Goal: Information Seeking & Learning: Learn about a topic

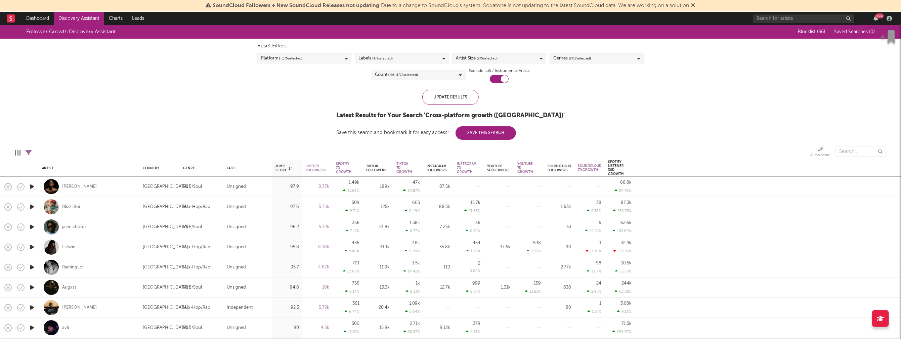
click at [80, 16] on link "Discovery Assistant" at bounding box center [79, 18] width 50 height 13
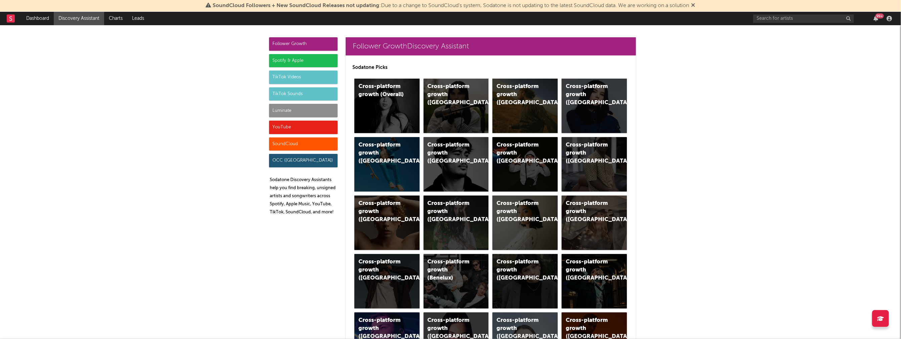
click at [294, 128] on div "YouTube" at bounding box center [303, 127] width 69 height 13
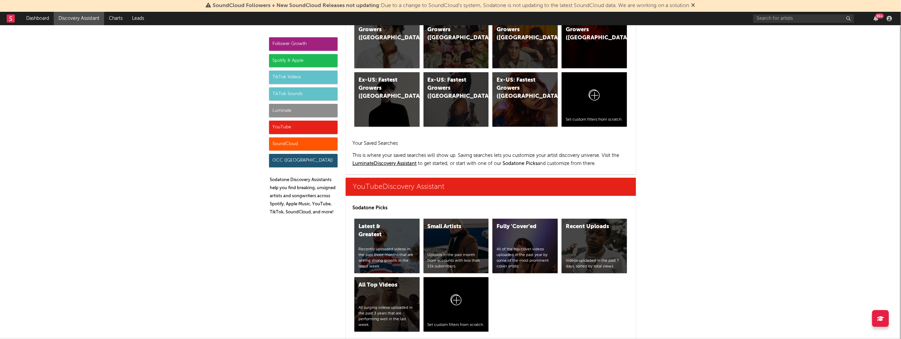
scroll to position [4791, 0]
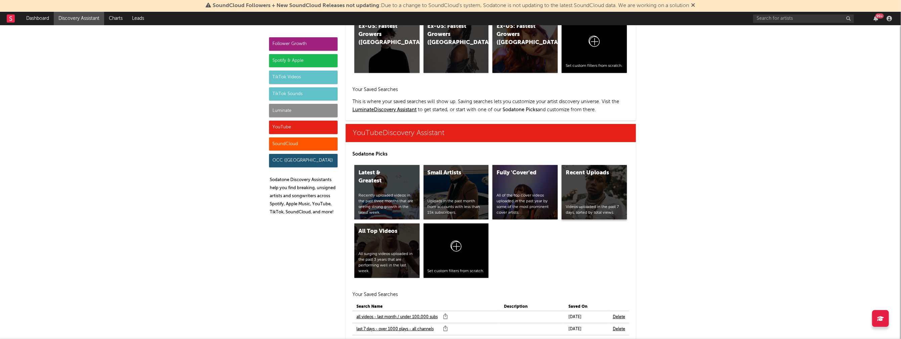
click at [584, 169] on div "Recent Uploads" at bounding box center [589, 173] width 46 height 8
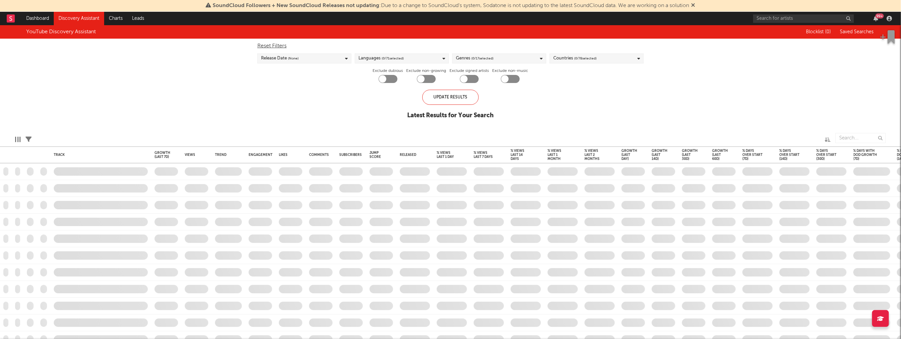
checkbox input "true"
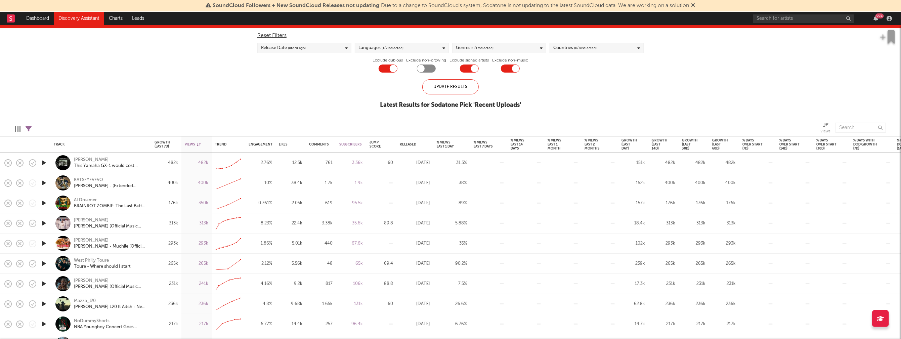
click at [44, 163] on icon "button" at bounding box center [43, 163] width 7 height 8
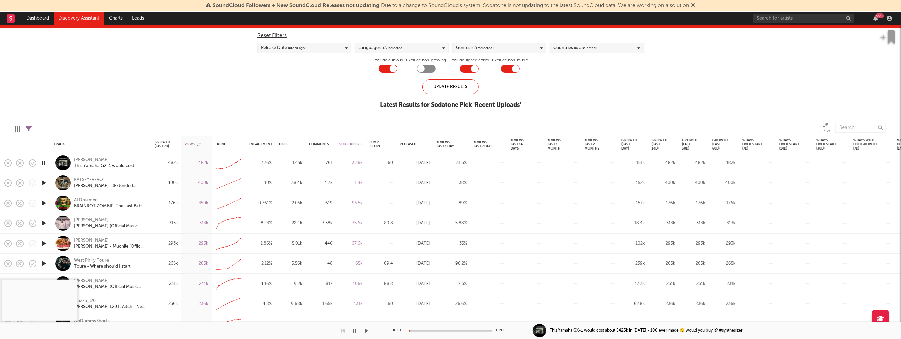
click at [45, 183] on icon "button" at bounding box center [43, 183] width 7 height 8
click at [42, 203] on icon "button" at bounding box center [43, 203] width 7 height 8
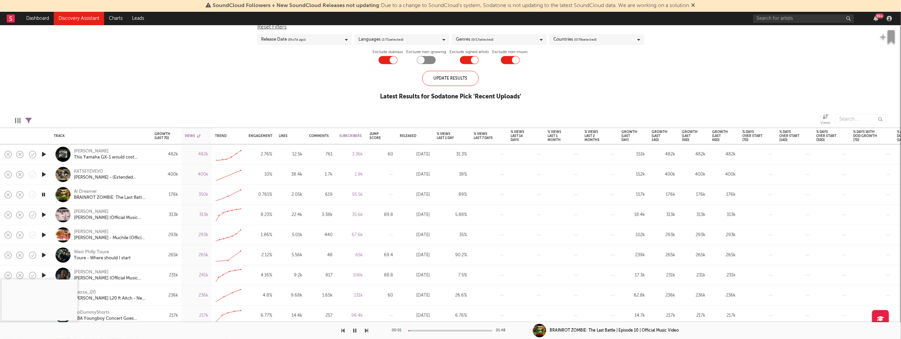
click at [43, 215] on icon "button" at bounding box center [43, 215] width 7 height 8
click at [43, 236] on icon "button" at bounding box center [43, 235] width 7 height 8
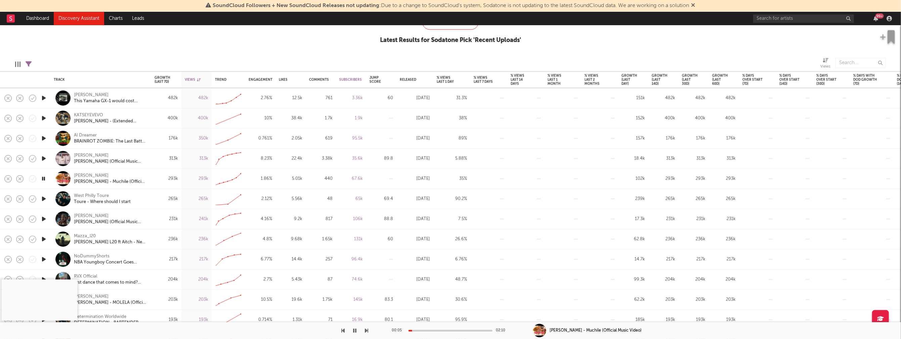
click at [44, 218] on icon "button" at bounding box center [43, 219] width 7 height 8
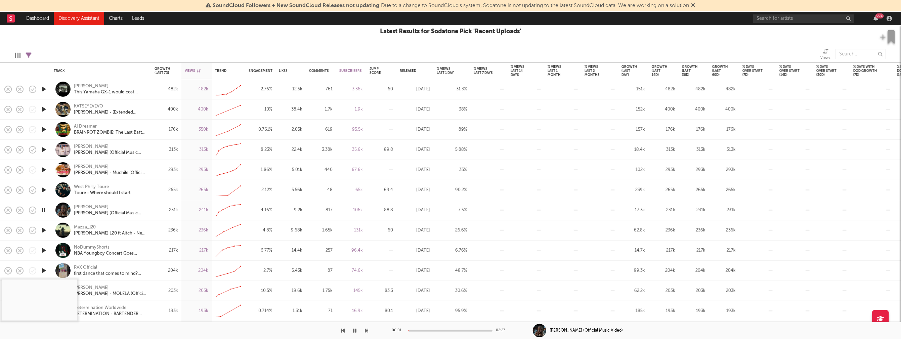
click at [43, 229] on icon "button" at bounding box center [43, 230] width 7 height 8
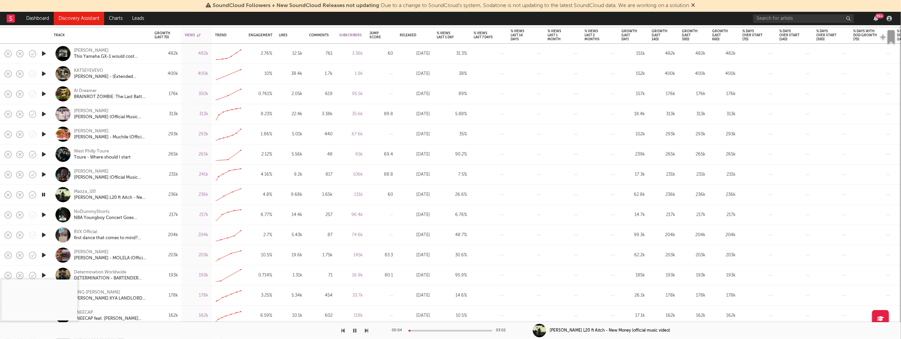
click at [44, 255] on icon "button" at bounding box center [43, 255] width 7 height 8
click at [425, 331] on div "00:01 05:29" at bounding box center [451, 330] width 118 height 17
click at [425, 330] on div at bounding box center [450, 331] width 84 height 2
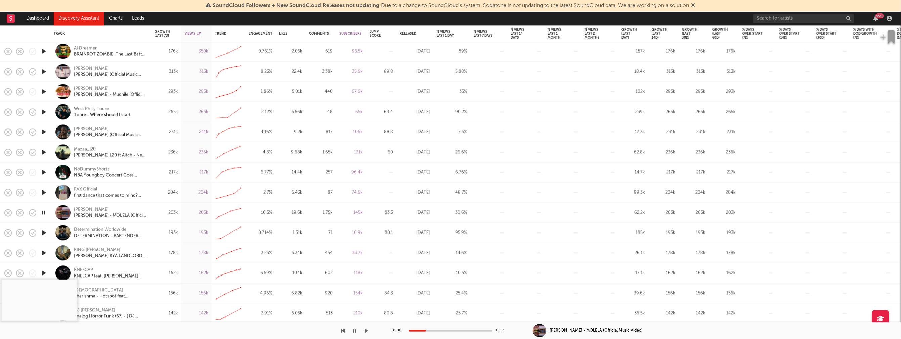
click at [44, 232] on icon "button" at bounding box center [43, 232] width 7 height 8
click at [432, 330] on div at bounding box center [450, 331] width 84 height 2
click at [44, 231] on icon "button" at bounding box center [43, 232] width 6 height 8
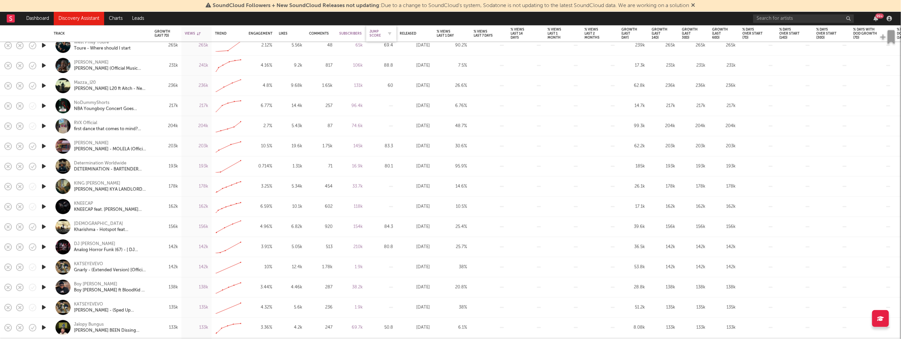
click at [374, 34] on div "Jump Score" at bounding box center [375, 34] width 13 height 8
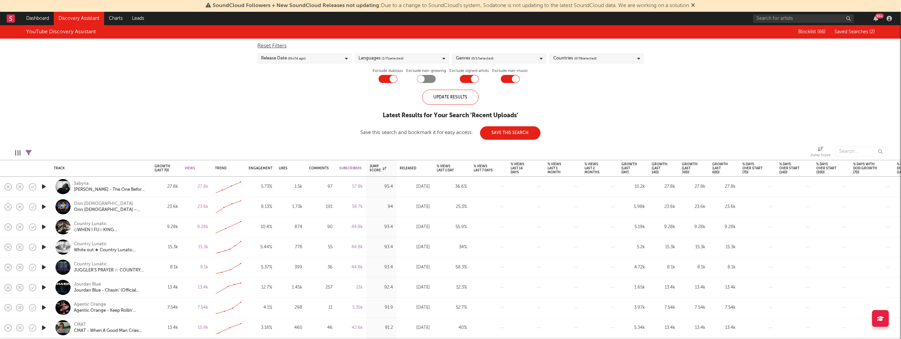
click at [44, 185] on icon "button" at bounding box center [43, 186] width 7 height 8
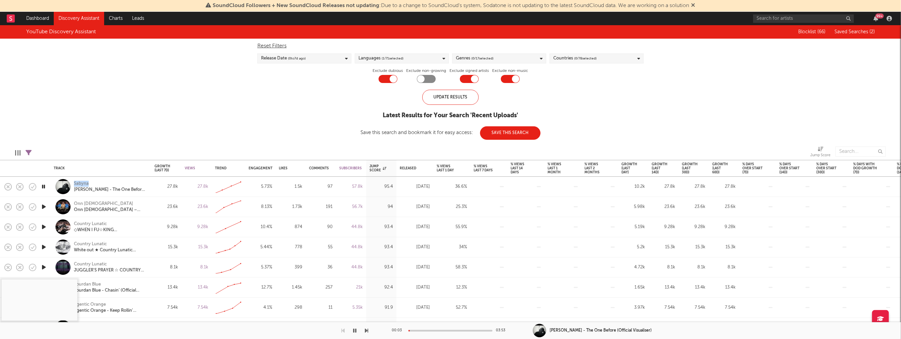
click at [45, 185] on icon "button" at bounding box center [43, 186] width 6 height 8
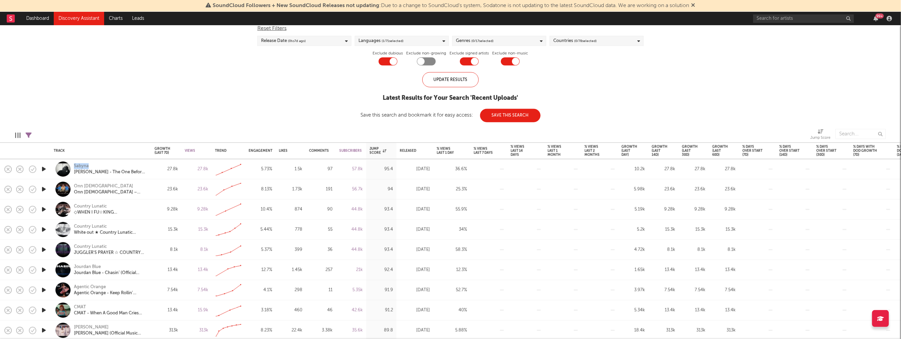
click at [43, 210] on icon "button" at bounding box center [43, 209] width 7 height 8
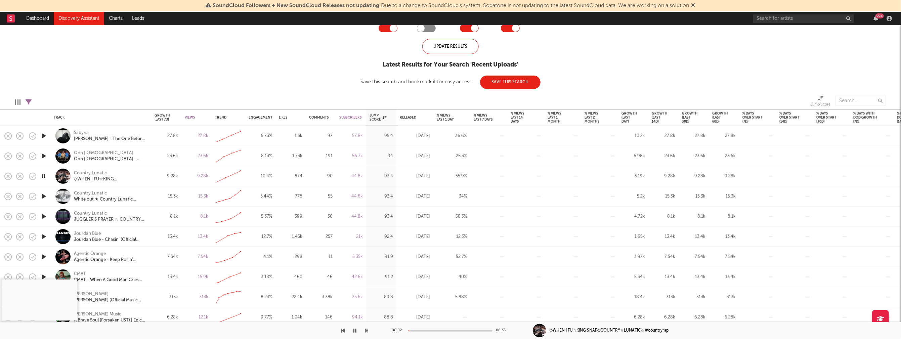
click at [431, 330] on div at bounding box center [450, 331] width 84 height 2
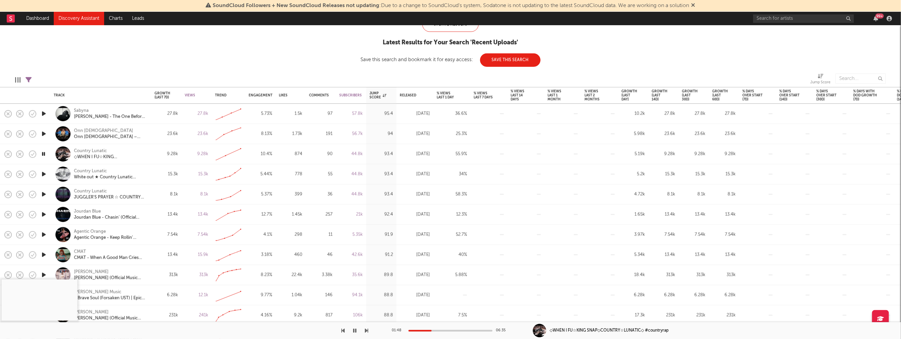
click at [45, 214] on icon "button" at bounding box center [43, 214] width 7 height 8
click at [423, 330] on div at bounding box center [450, 331] width 84 height 2
click at [443, 330] on div at bounding box center [450, 331] width 84 height 2
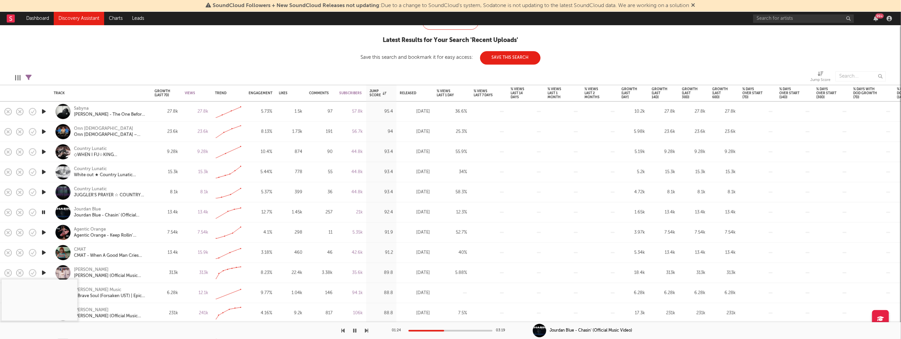
click at [44, 231] on icon "button" at bounding box center [43, 232] width 7 height 8
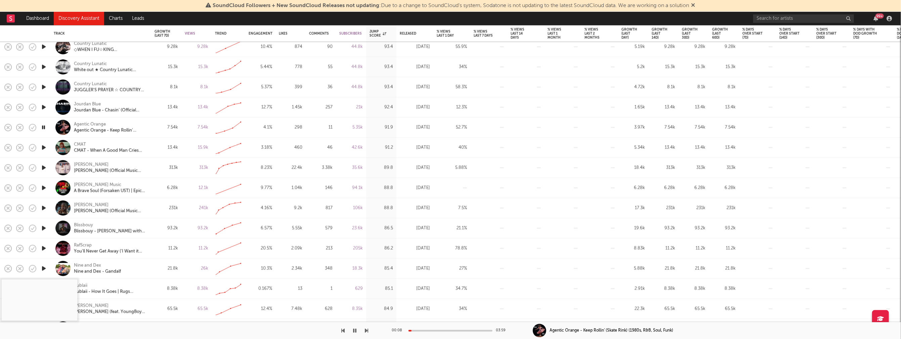
click at [43, 245] on icon "button" at bounding box center [43, 248] width 7 height 8
click at [423, 330] on div at bounding box center [450, 331] width 84 height 2
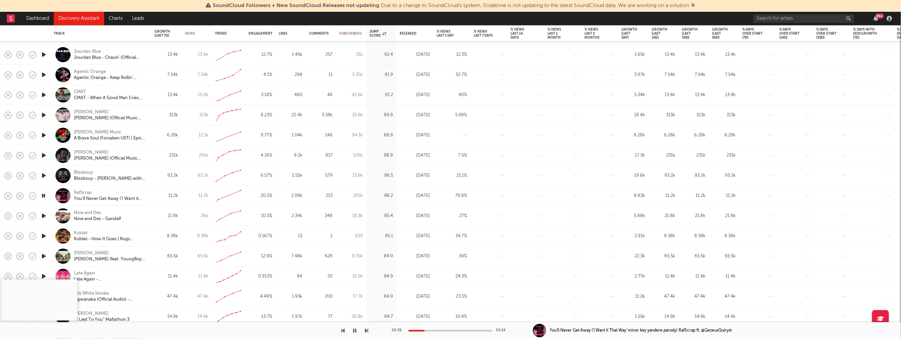
click at [42, 215] on icon "button" at bounding box center [43, 216] width 7 height 8
click at [424, 330] on div at bounding box center [450, 331] width 84 height 2
click at [44, 234] on icon "button" at bounding box center [43, 235] width 7 height 8
click at [422, 330] on div at bounding box center [450, 331] width 84 height 2
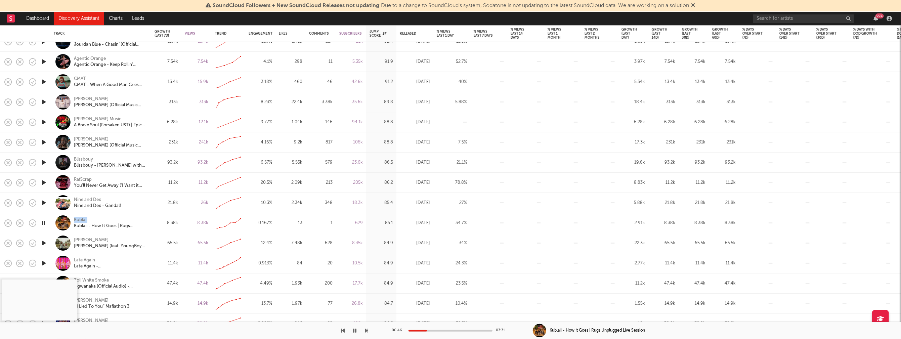
click at [43, 242] on icon "button" at bounding box center [43, 243] width 7 height 8
click at [426, 330] on div at bounding box center [450, 331] width 84 height 2
click at [42, 242] on icon "button" at bounding box center [43, 243] width 6 height 8
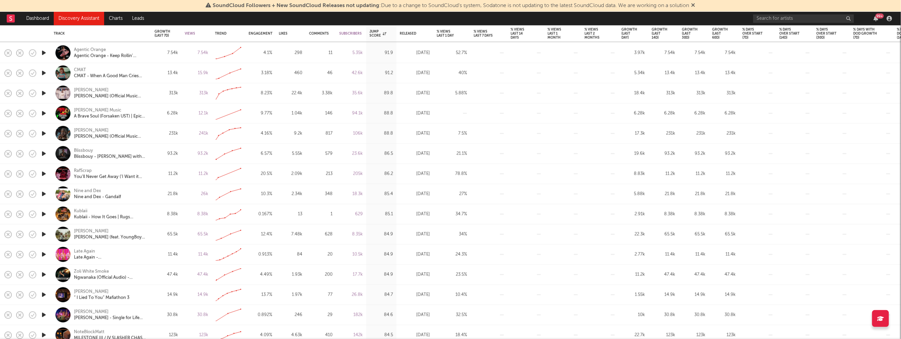
click at [44, 252] on icon "button" at bounding box center [43, 254] width 7 height 8
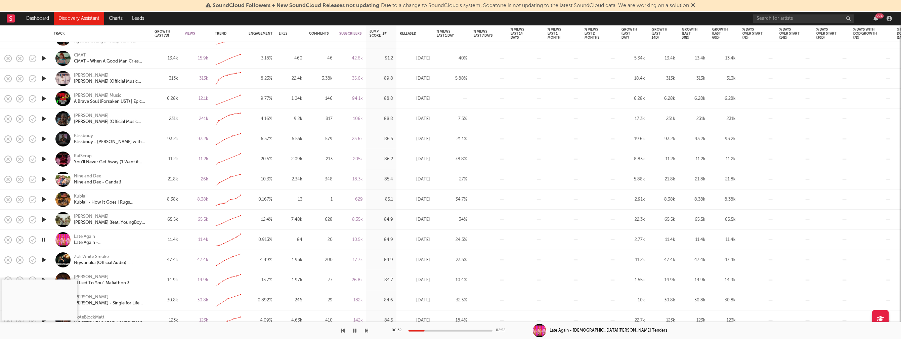
click at [424, 330] on div at bounding box center [450, 331] width 84 height 2
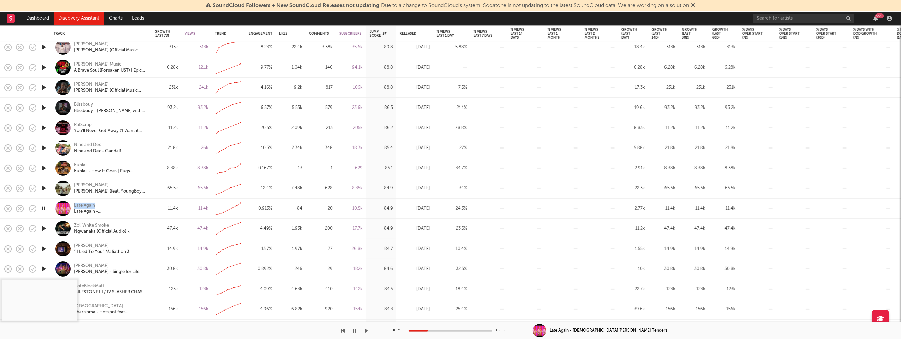
click at [42, 249] on icon "button" at bounding box center [43, 248] width 7 height 8
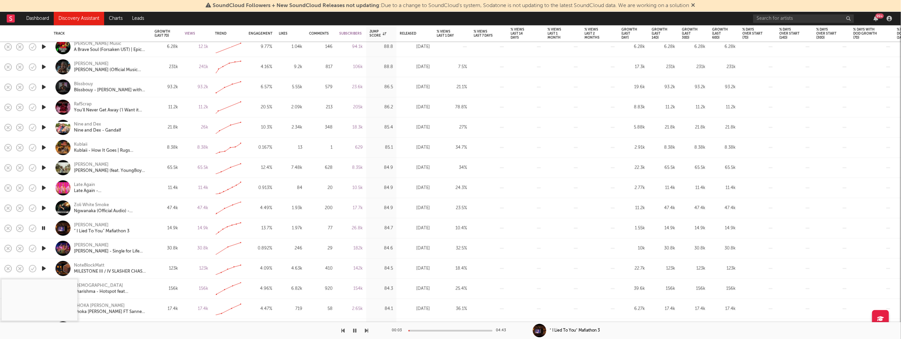
click at [423, 330] on div at bounding box center [450, 331] width 84 height 2
click at [442, 330] on div at bounding box center [450, 331] width 84 height 2
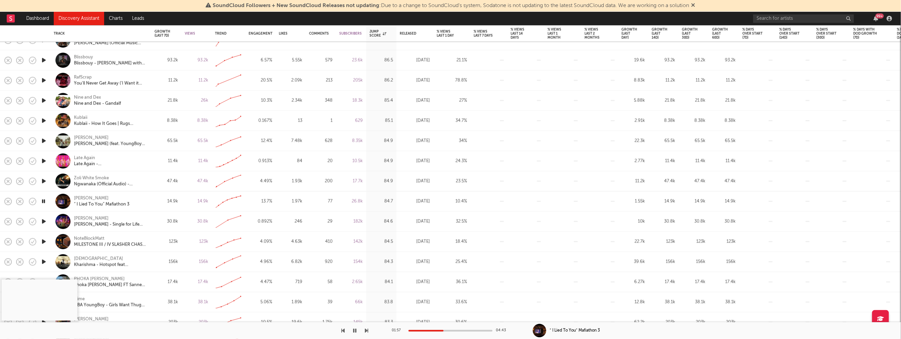
click at [44, 221] on icon "button" at bounding box center [43, 221] width 7 height 8
click at [425, 330] on div at bounding box center [450, 331] width 84 height 2
click at [43, 220] on icon "button" at bounding box center [43, 221] width 6 height 8
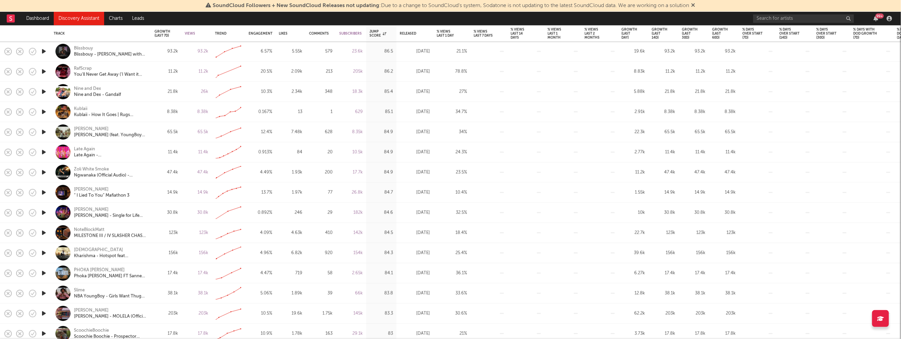
click at [44, 253] on icon "button" at bounding box center [43, 253] width 7 height 8
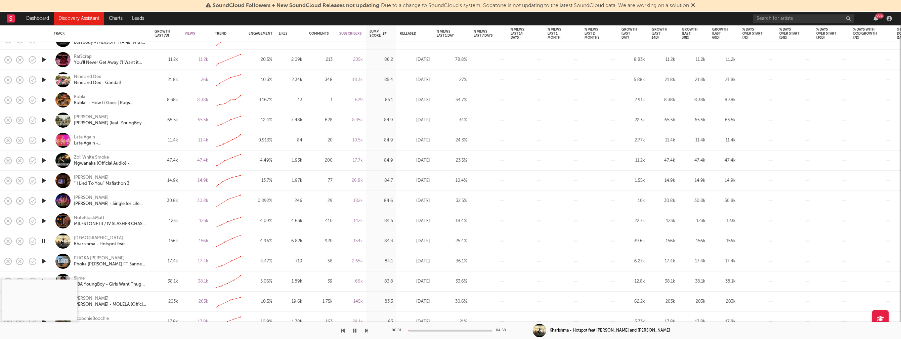
click at [44, 260] on icon "button" at bounding box center [43, 261] width 7 height 8
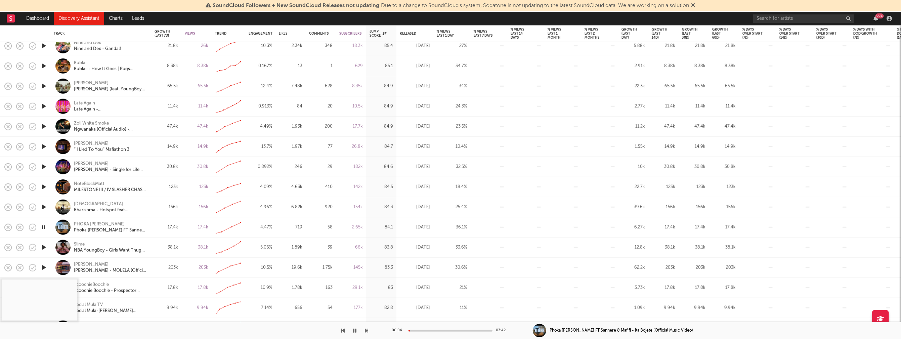
click at [45, 244] on icon "button" at bounding box center [43, 247] width 7 height 8
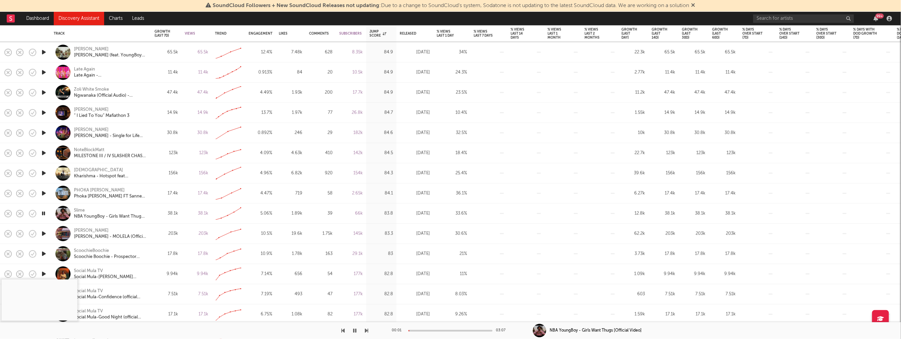
click at [43, 254] on icon "button" at bounding box center [43, 254] width 7 height 8
click at [427, 330] on div at bounding box center [450, 331] width 84 height 2
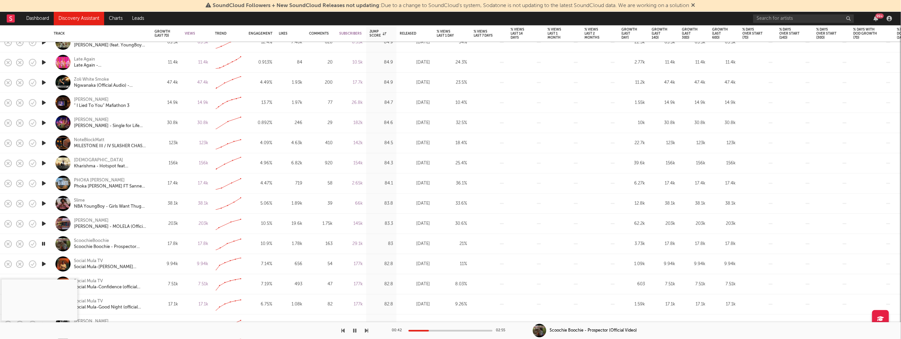
click at [44, 244] on icon "button" at bounding box center [43, 243] width 6 height 8
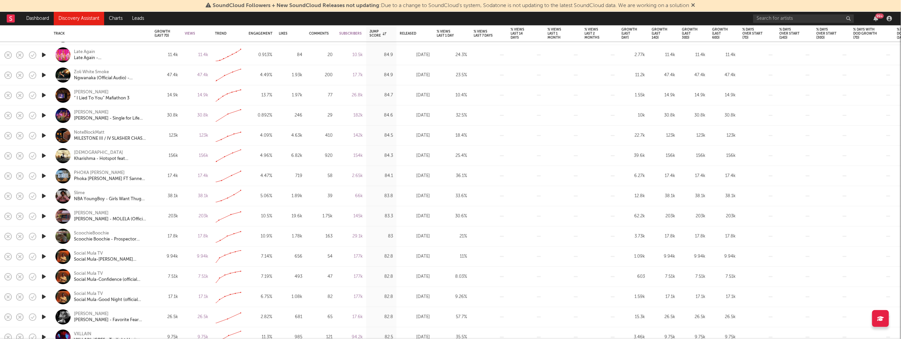
click at [44, 256] on icon "button" at bounding box center [43, 256] width 7 height 8
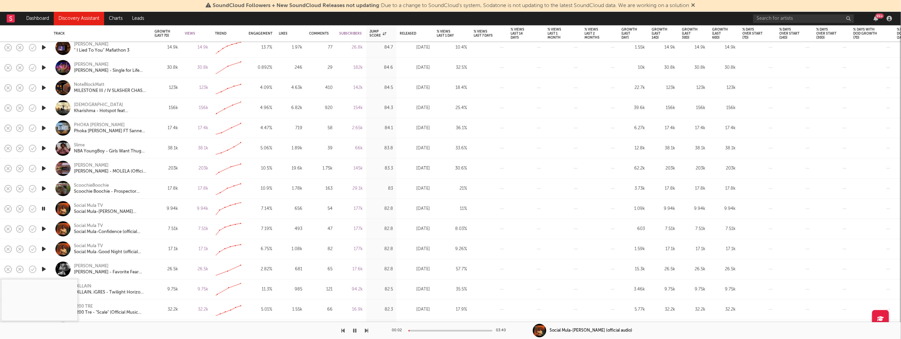
click at [43, 267] on icon "button" at bounding box center [43, 269] width 7 height 8
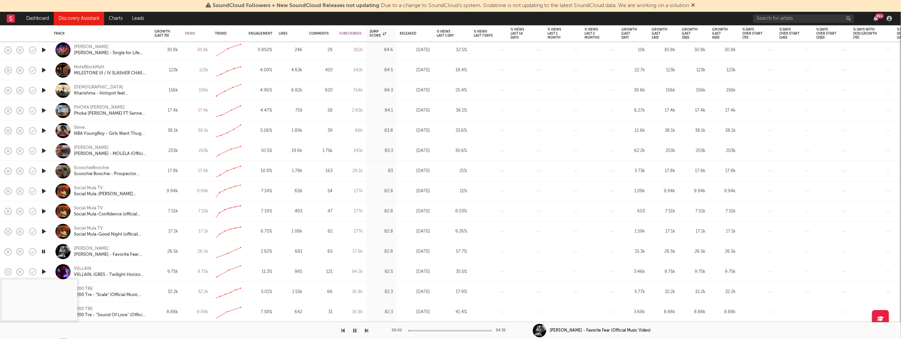
click at [423, 330] on div at bounding box center [450, 331] width 84 height 2
click at [438, 330] on div at bounding box center [450, 331] width 84 height 2
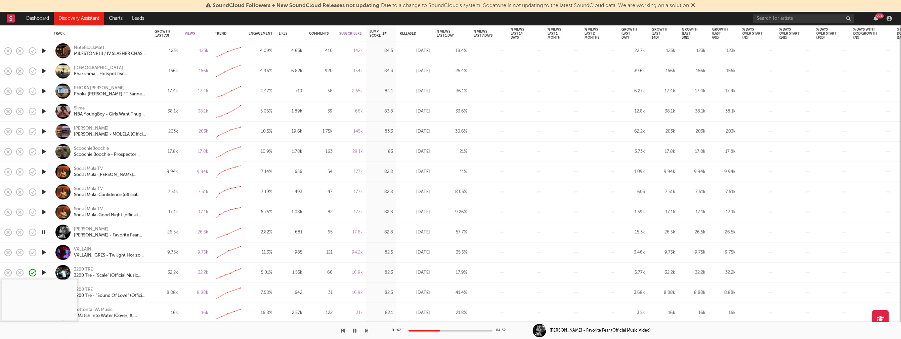
click at [45, 231] on icon "button" at bounding box center [43, 232] width 6 height 8
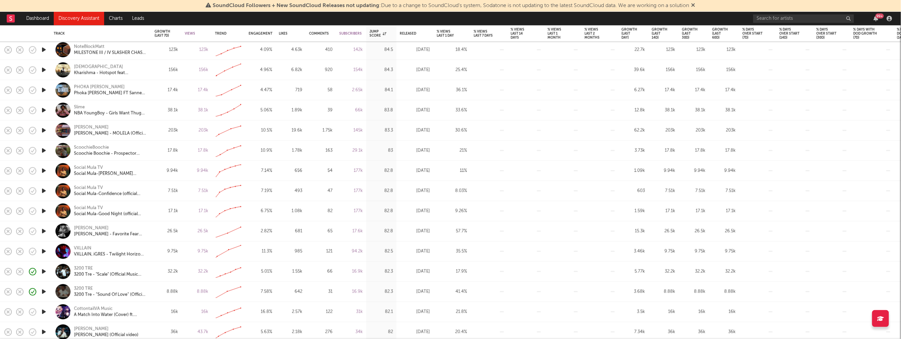
click at [45, 251] on icon "button" at bounding box center [43, 251] width 7 height 8
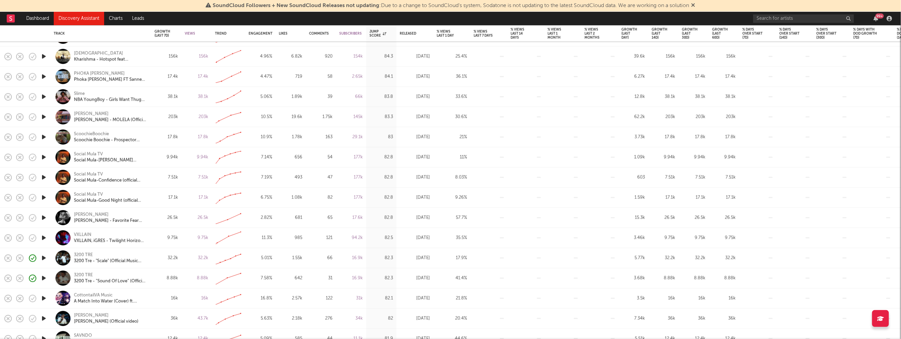
click at [44, 257] on icon "button" at bounding box center [43, 258] width 7 height 8
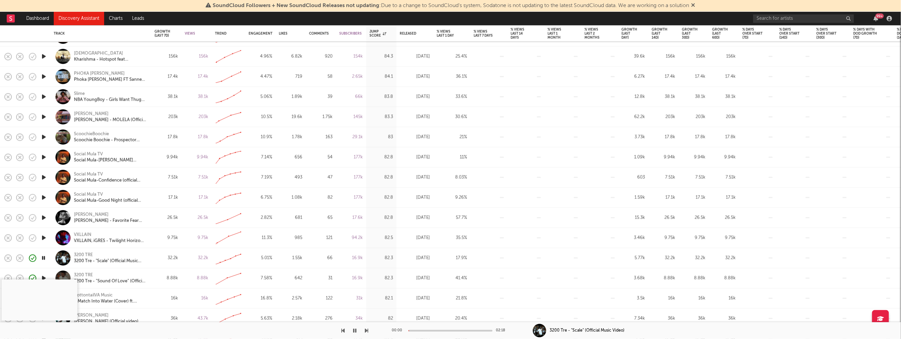
click at [425, 330] on div at bounding box center [450, 331] width 84 height 2
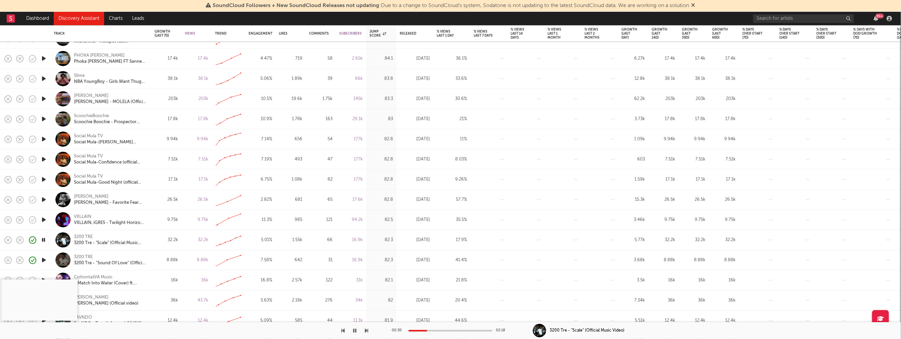
click at [43, 239] on icon "button" at bounding box center [43, 240] width 6 height 8
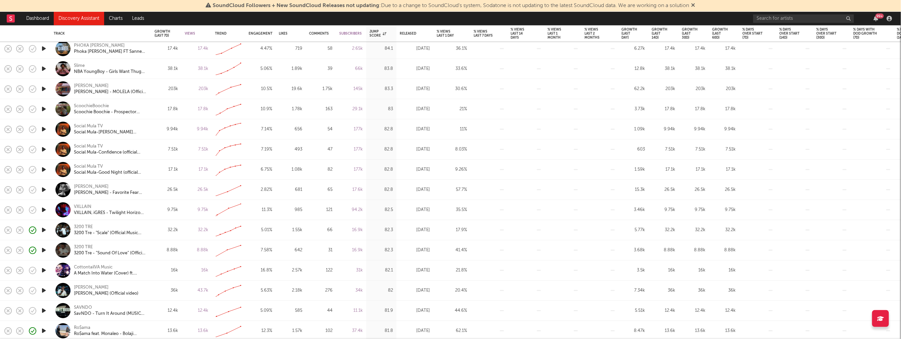
click at [44, 270] on icon "button" at bounding box center [43, 270] width 7 height 8
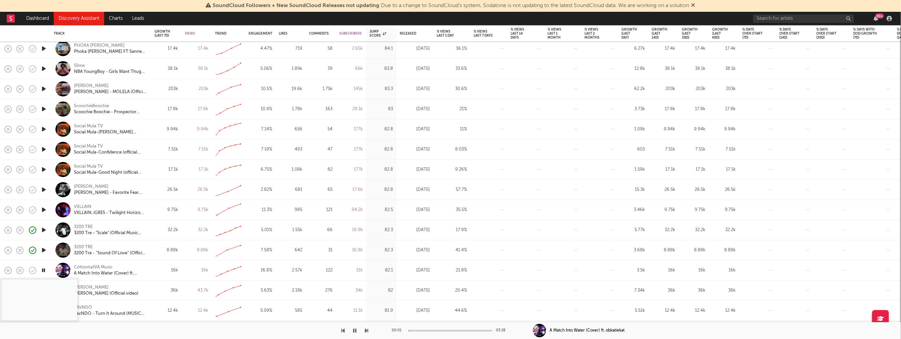
click at [430, 330] on div at bounding box center [450, 331] width 84 height 2
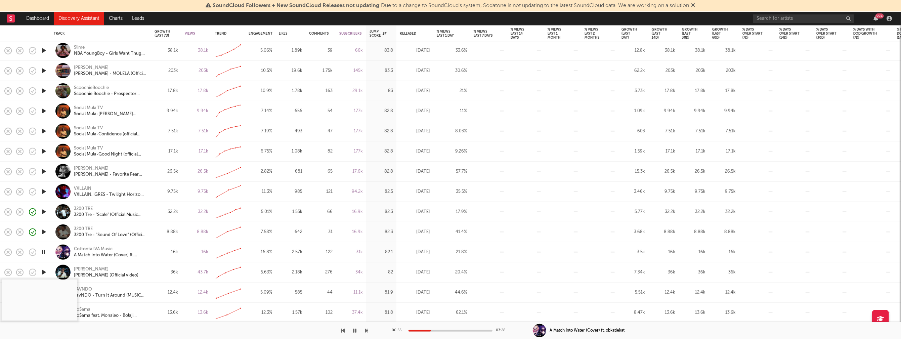
click at [44, 270] on icon "button" at bounding box center [43, 272] width 7 height 8
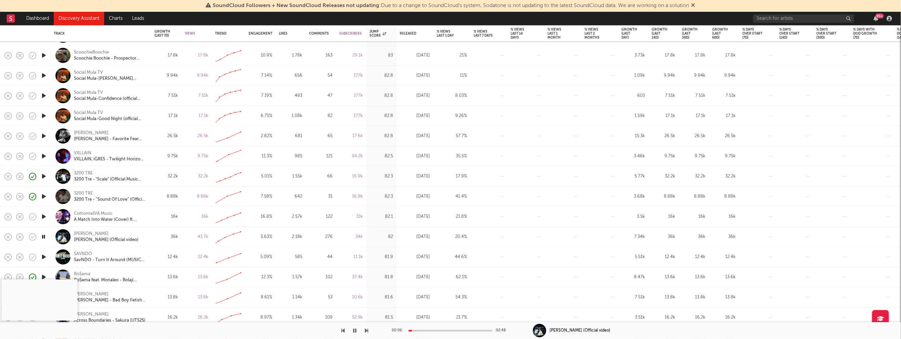
click at [44, 257] on icon "button" at bounding box center [43, 257] width 7 height 8
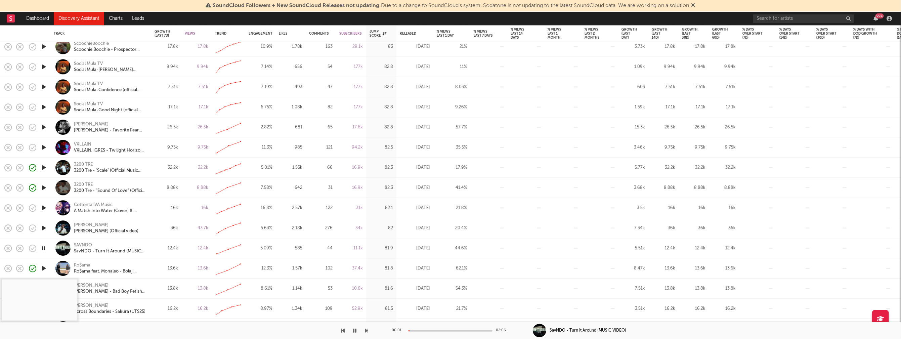
click at [421, 331] on div "00:01 02:06" at bounding box center [451, 330] width 118 height 17
click at [421, 330] on div at bounding box center [450, 331] width 84 height 2
click at [438, 331] on div at bounding box center [450, 331] width 84 height 2
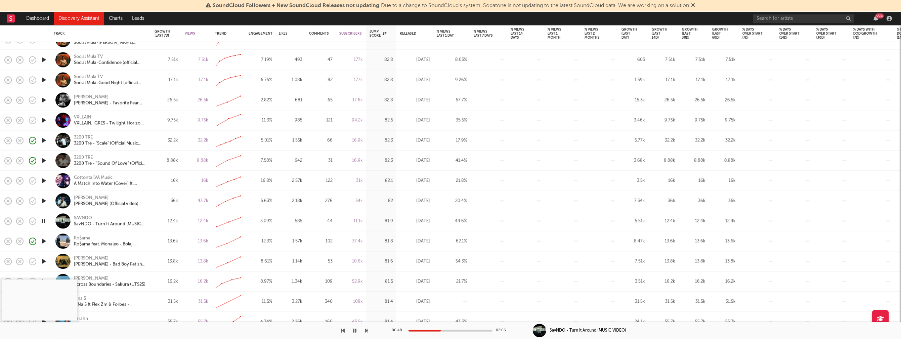
click at [43, 222] on icon "button" at bounding box center [43, 221] width 6 height 8
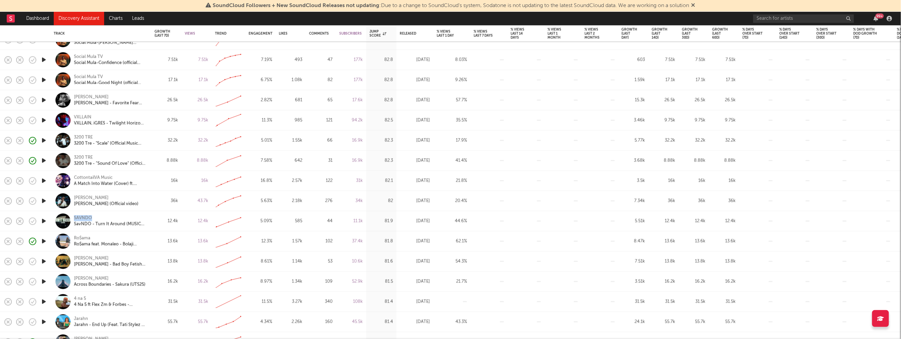
click at [42, 261] on icon "button" at bounding box center [43, 261] width 7 height 8
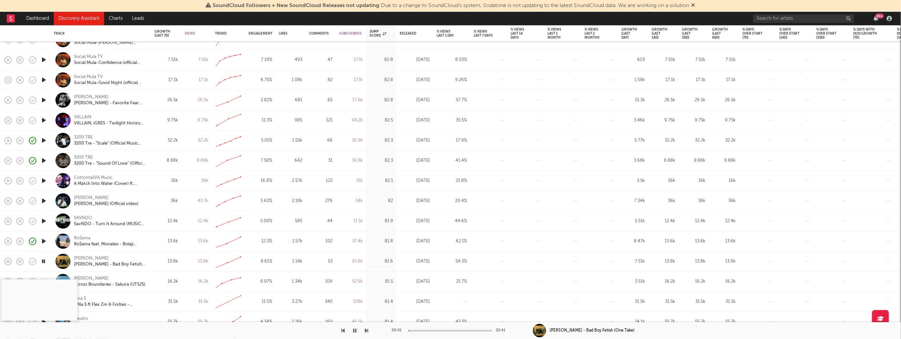
click at [416, 330] on div at bounding box center [450, 331] width 84 height 2
click at [432, 330] on div at bounding box center [450, 331] width 84 height 2
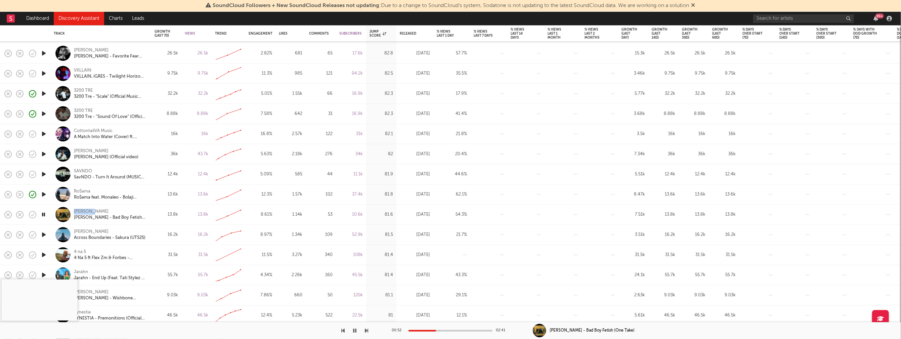
click at [42, 234] on icon "button" at bounding box center [43, 234] width 7 height 8
click at [45, 254] on icon "button" at bounding box center [43, 255] width 7 height 8
click at [429, 330] on div at bounding box center [450, 331] width 84 height 2
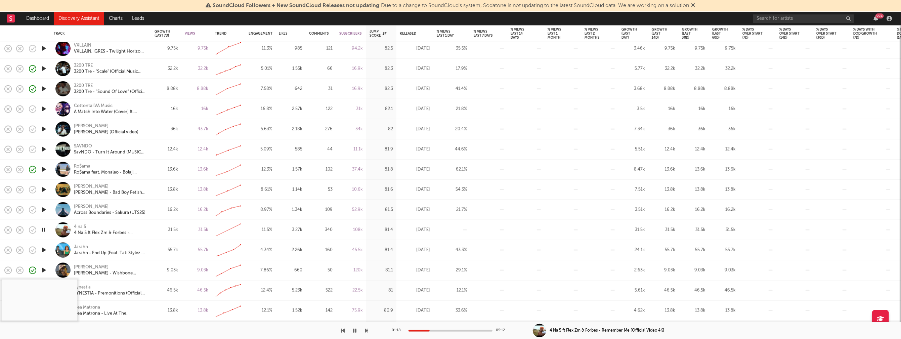
click at [43, 249] on icon "button" at bounding box center [43, 250] width 7 height 8
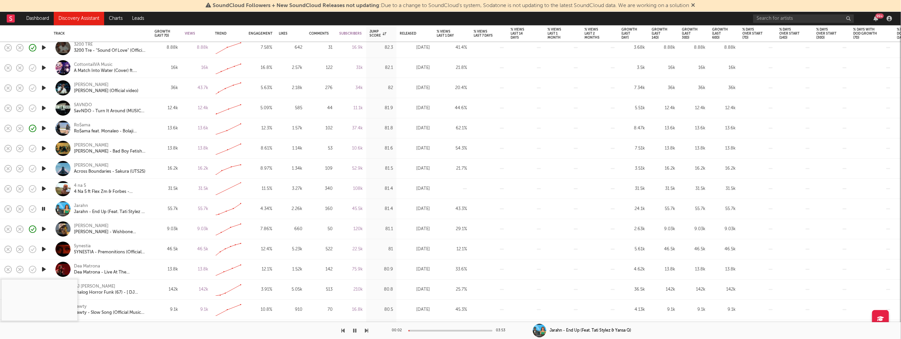
click at [43, 248] on icon "button" at bounding box center [43, 249] width 7 height 8
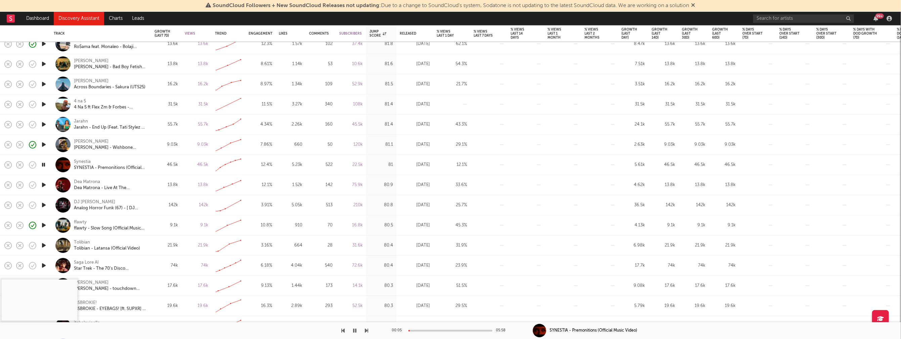
click at [431, 330] on div at bounding box center [450, 331] width 84 height 2
click at [355, 329] on icon "button" at bounding box center [354, 330] width 3 height 5
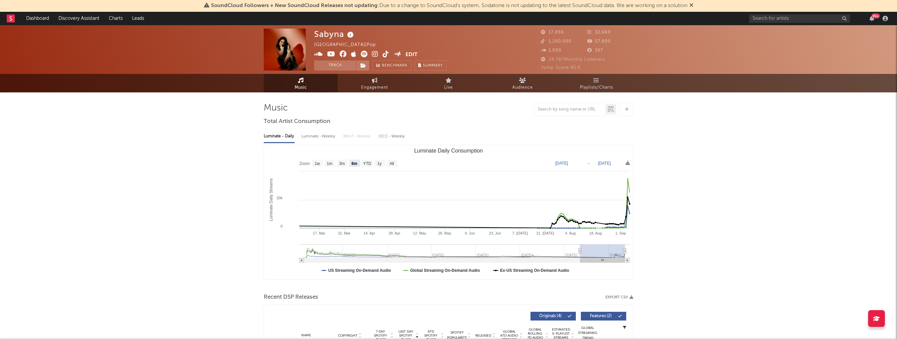
select select "6m"
click at [375, 55] on icon at bounding box center [375, 54] width 6 height 7
click at [324, 138] on div "Luminate - Weekly" at bounding box center [318, 136] width 35 height 11
select select "6m"
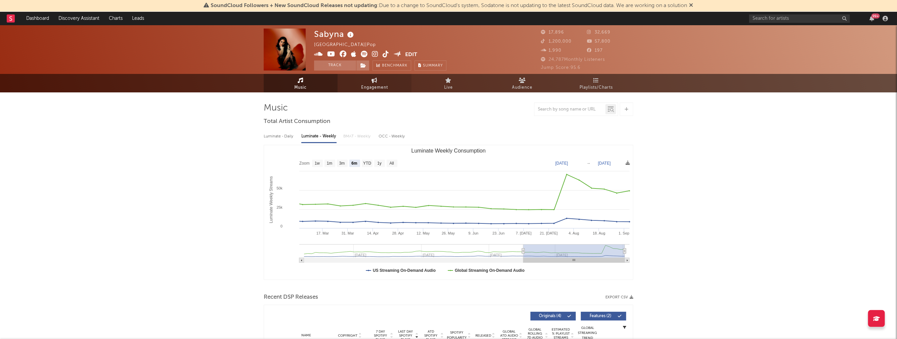
click at [377, 84] on span "Engagement" at bounding box center [374, 88] width 27 height 8
select select "1w"
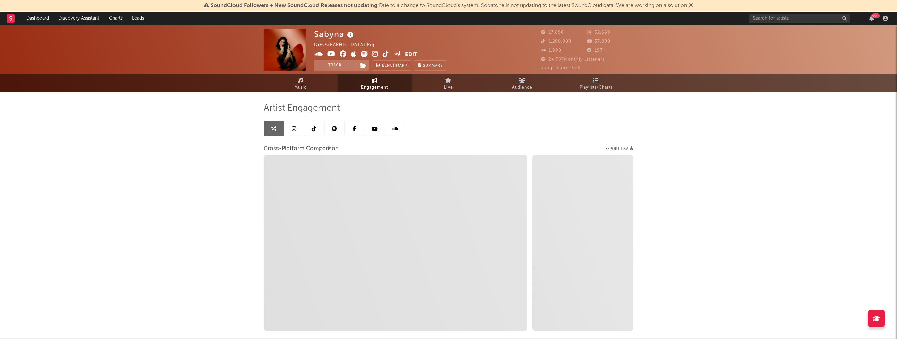
select select "1m"
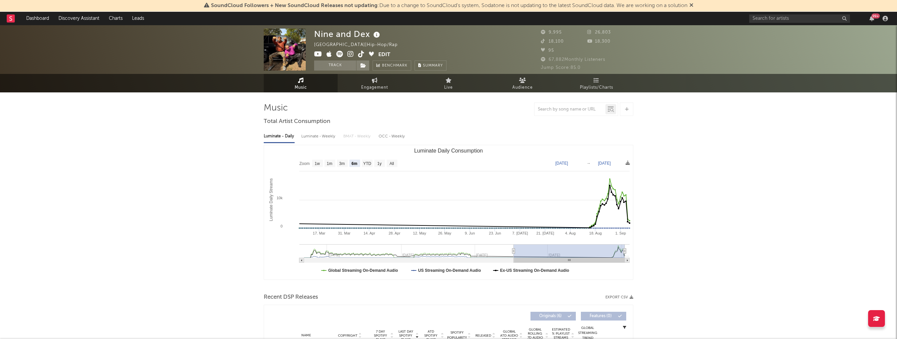
select select "6m"
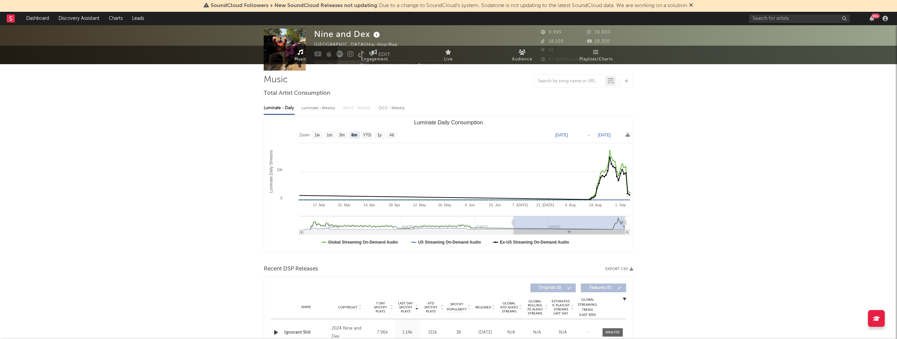
scroll to position [79, 0]
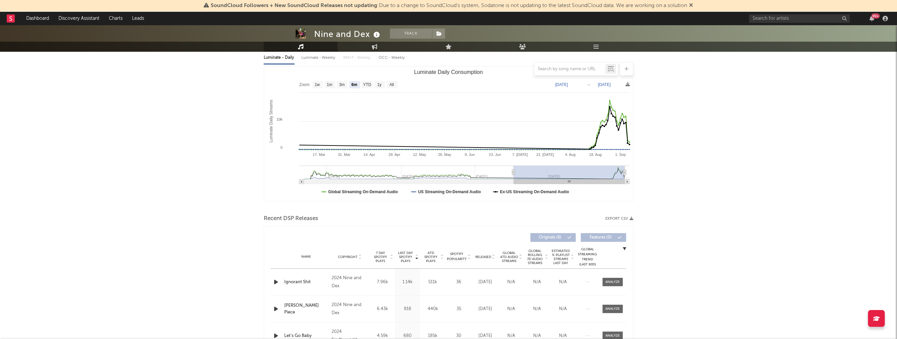
click at [277, 280] on icon "button" at bounding box center [275, 282] width 7 height 8
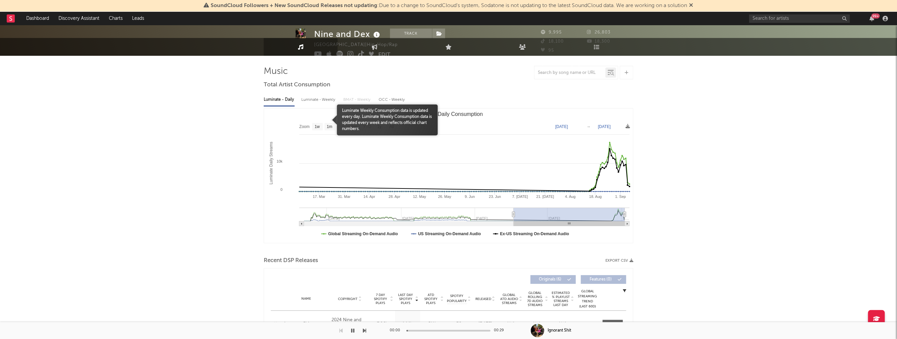
scroll to position [0, 0]
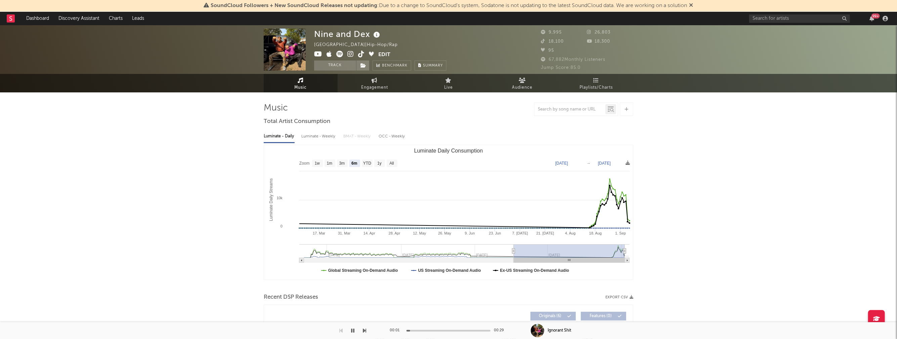
click at [316, 134] on div "Luminate - Weekly" at bounding box center [318, 136] width 35 height 11
select select "6m"
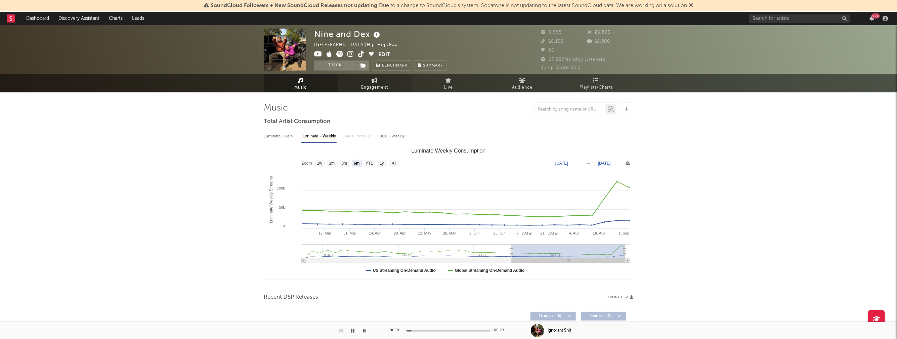
click at [374, 81] on icon at bounding box center [375, 80] width 6 height 5
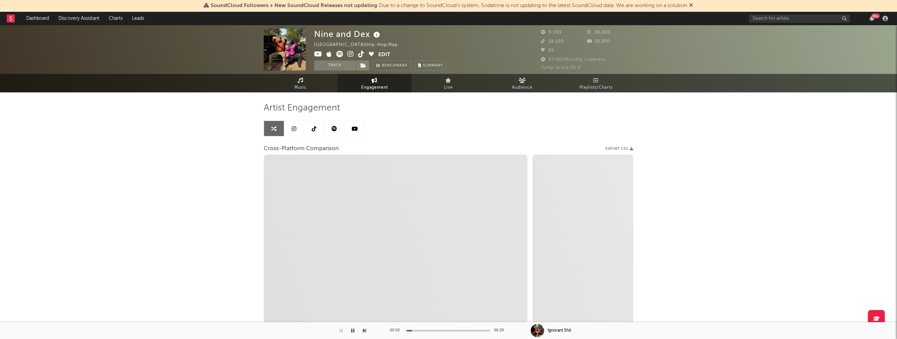
select select "1w"
select select "1m"
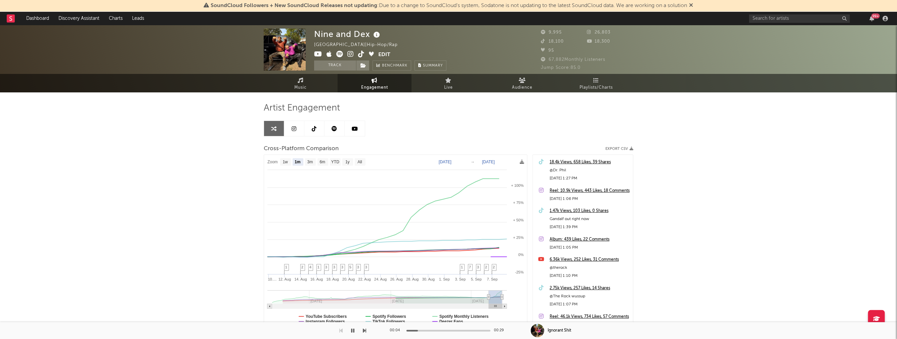
click at [349, 53] on icon at bounding box center [350, 54] width 6 height 7
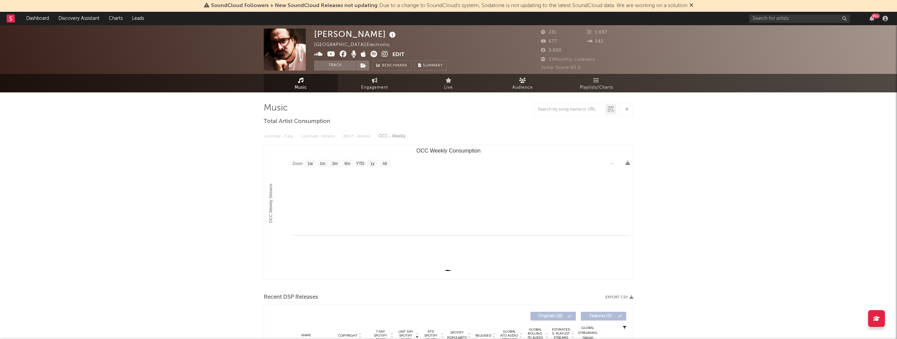
select select "1w"
click at [371, 84] on span "Engagement" at bounding box center [374, 88] width 27 height 8
select select "1w"
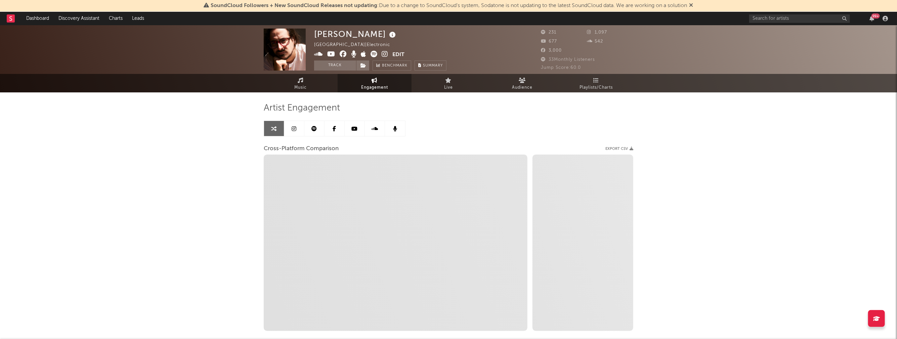
select select "1m"
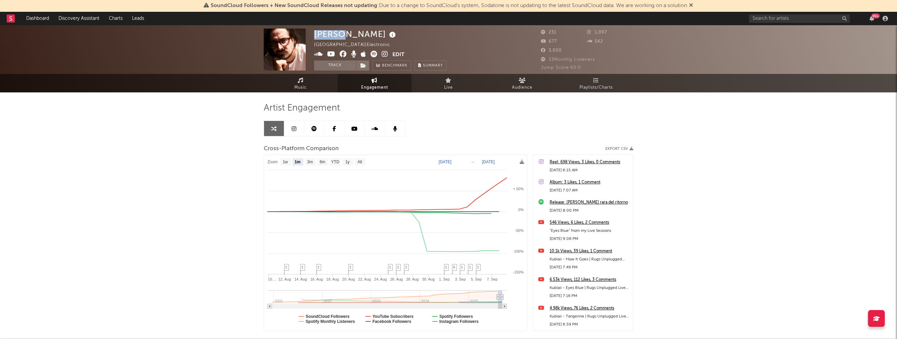
drag, startPoint x: 316, startPoint y: 34, endPoint x: 339, endPoint y: 36, distance: 23.5
click at [339, 36] on div "Kublai" at bounding box center [355, 34] width 83 height 11
copy div "Kublai"
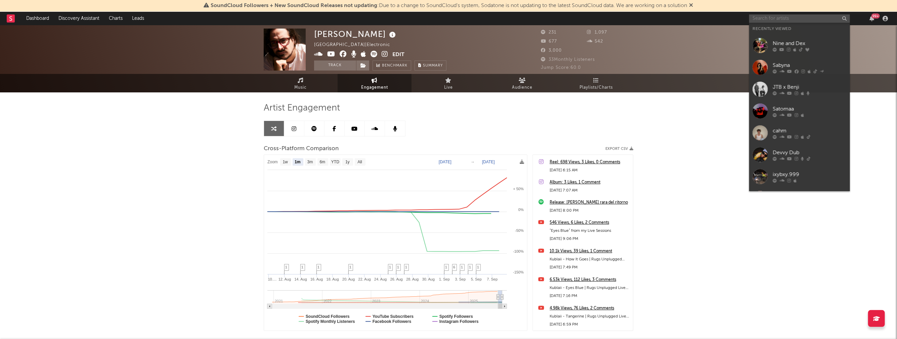
click at [776, 17] on input "text" at bounding box center [799, 18] width 101 height 8
paste input "Kublai"
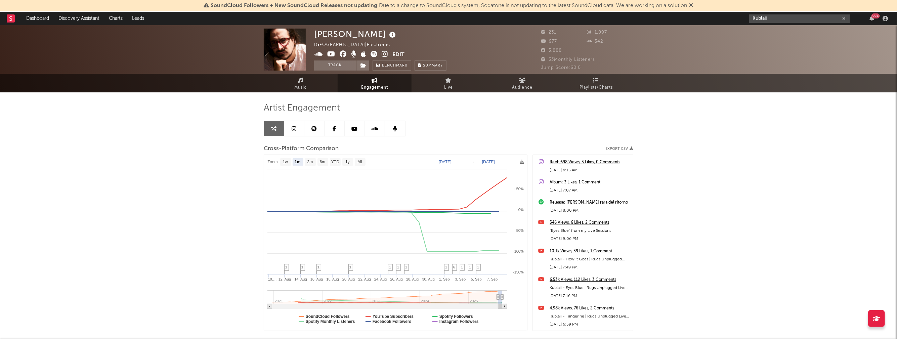
type input "Kublaii"
click at [227, 96] on div "Kublai Italy | Electronic Edit Track Benchmark Summary 231 1,097 677 542 3,000 …" at bounding box center [448, 201] width 897 height 353
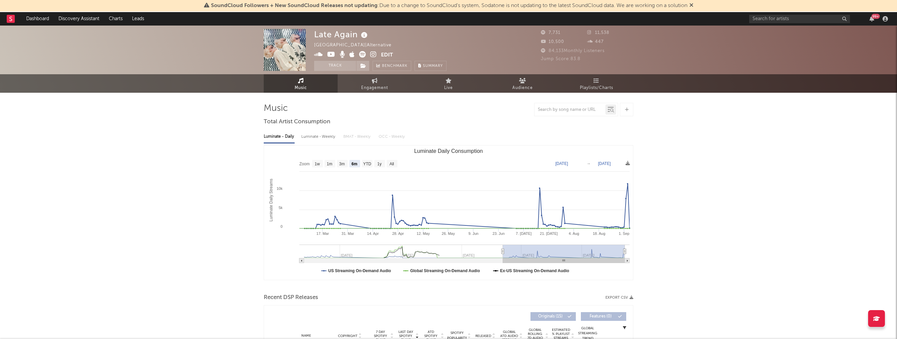
select select "6m"
click at [307, 140] on div "Luminate - Weekly" at bounding box center [318, 136] width 35 height 11
select select "6m"
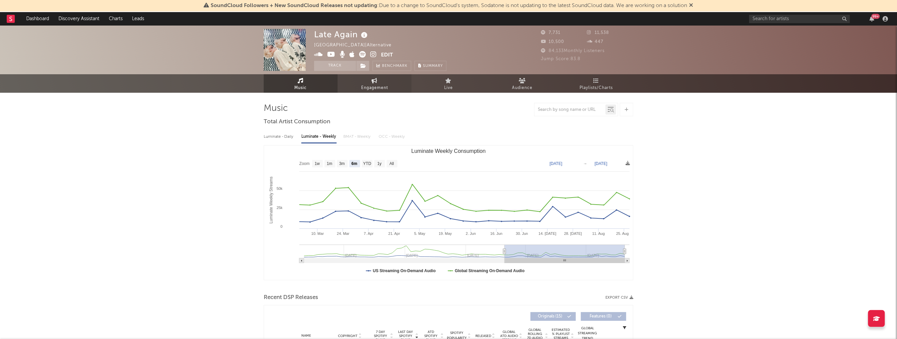
click at [375, 86] on span "Engagement" at bounding box center [374, 88] width 27 height 8
select select "1w"
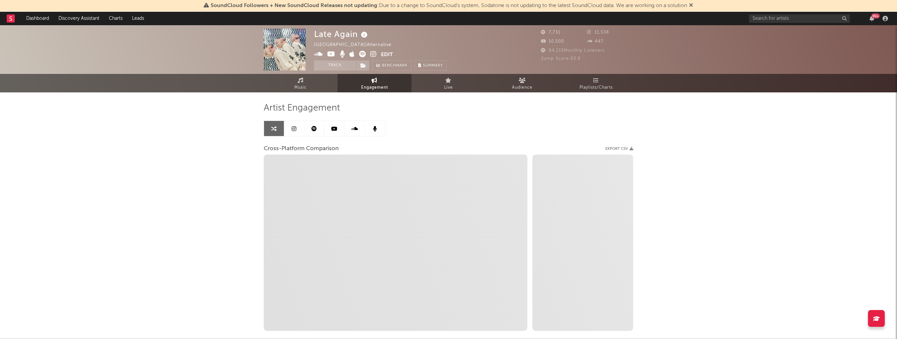
select select "1m"
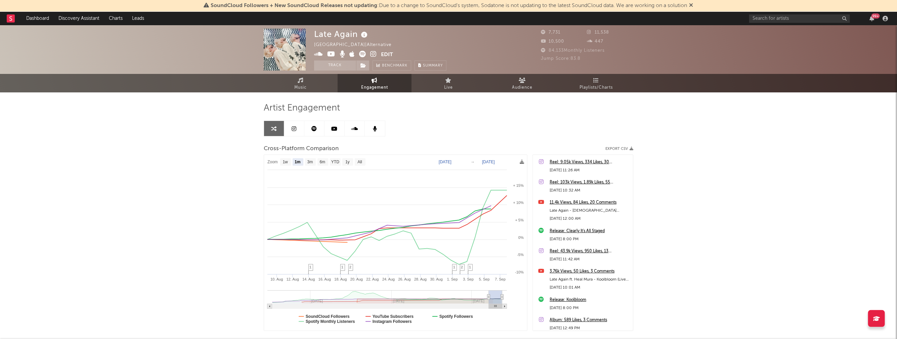
click at [371, 52] on icon at bounding box center [373, 54] width 6 height 7
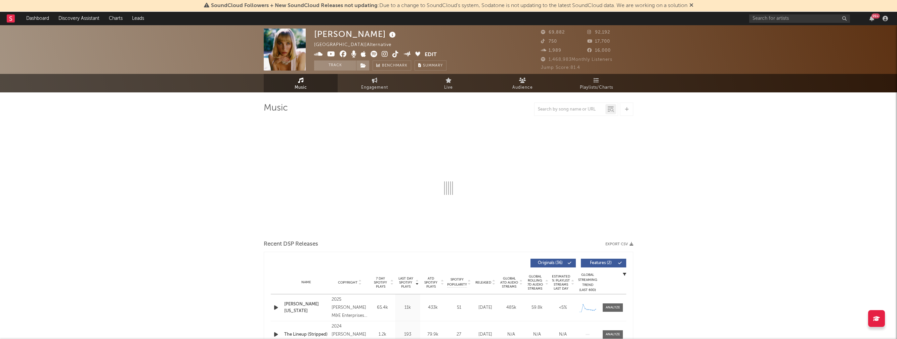
select select "6m"
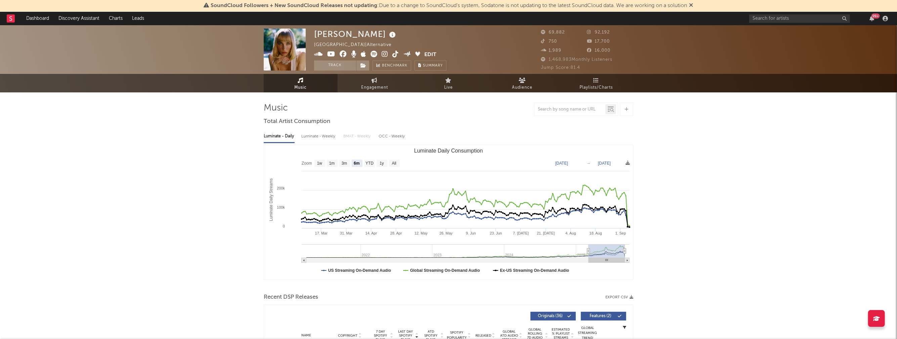
click at [312, 136] on div "Luminate - Weekly" at bounding box center [318, 136] width 35 height 11
select select "6m"
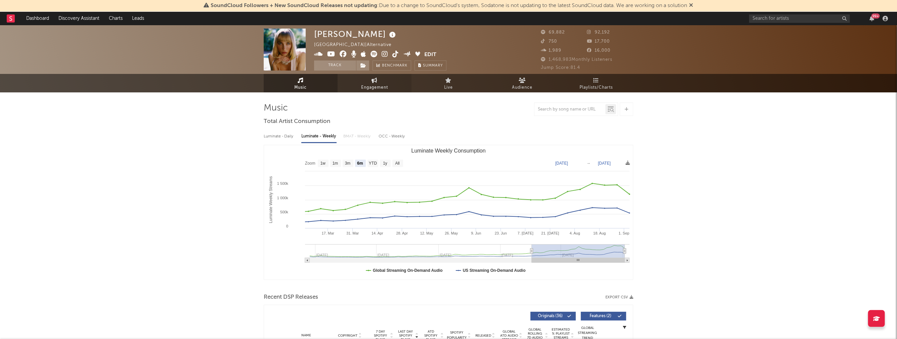
click at [373, 83] on link "Engagement" at bounding box center [374, 83] width 74 height 18
select select "1w"
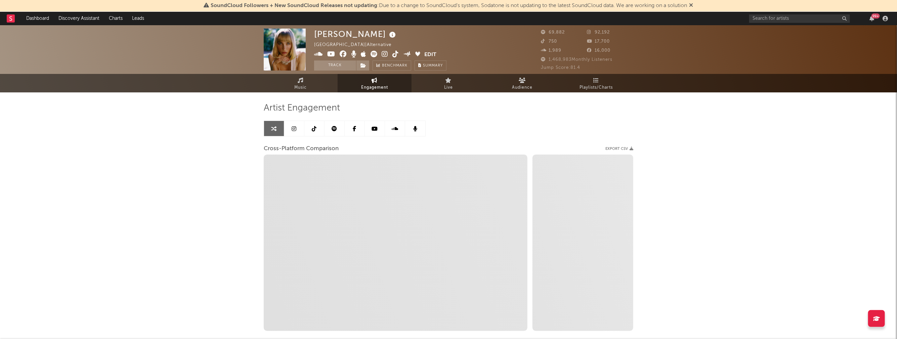
click at [386, 52] on icon at bounding box center [384, 54] width 6 height 7
select select "1m"
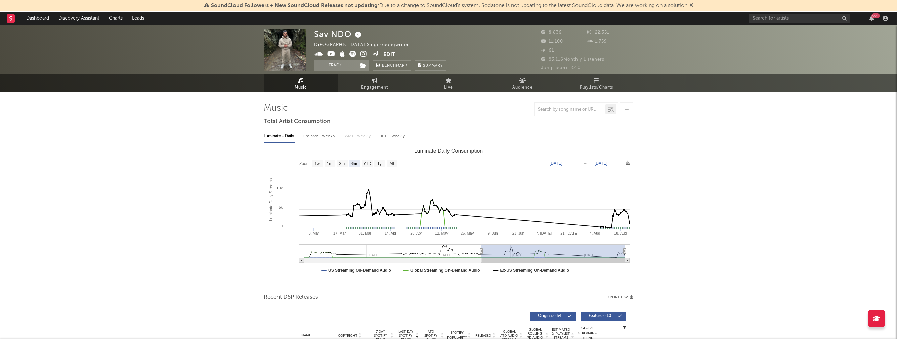
select select "6m"
click at [319, 139] on div "Luminate - Weekly" at bounding box center [318, 136] width 35 height 11
select select "6m"
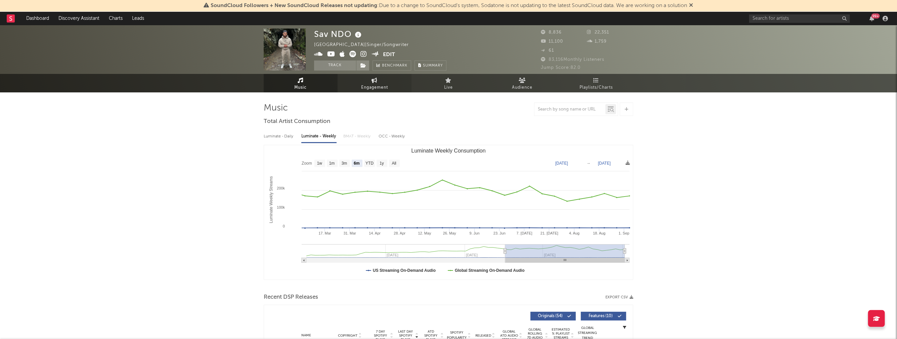
click at [378, 85] on span "Engagement" at bounding box center [374, 88] width 27 height 8
select select "1w"
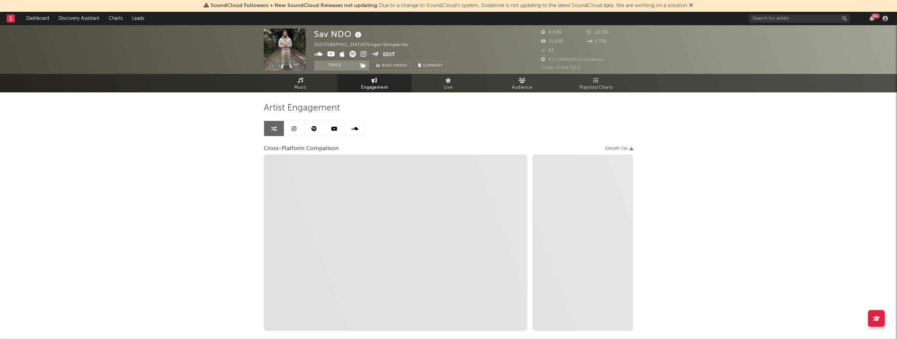
click at [364, 54] on icon at bounding box center [363, 54] width 6 height 7
select select "1m"
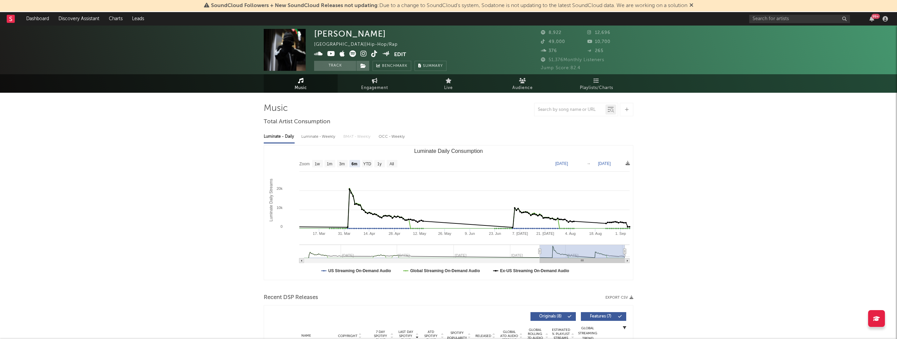
select select "6m"
click at [312, 136] on div "Luminate - Weekly" at bounding box center [318, 136] width 35 height 11
select select "6m"
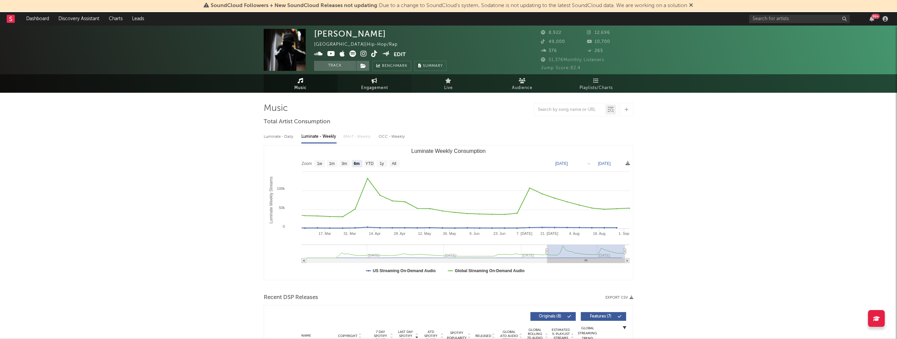
click at [369, 86] on span "Engagement" at bounding box center [374, 88] width 27 height 8
select select "1w"
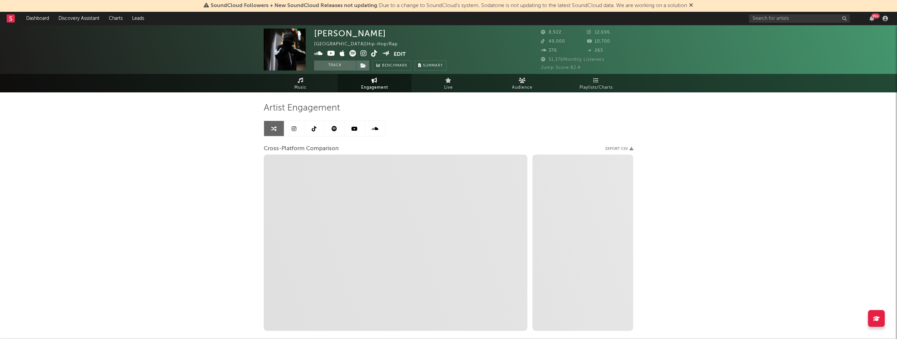
select select "1m"
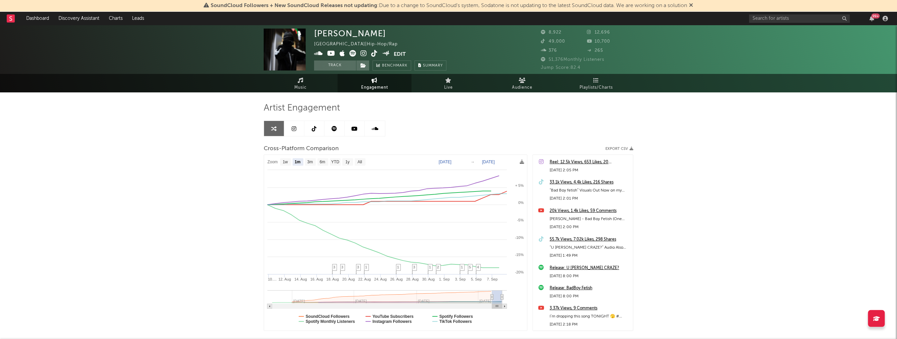
click at [363, 52] on icon at bounding box center [363, 53] width 6 height 7
